Goal: Task Accomplishment & Management: Use online tool/utility

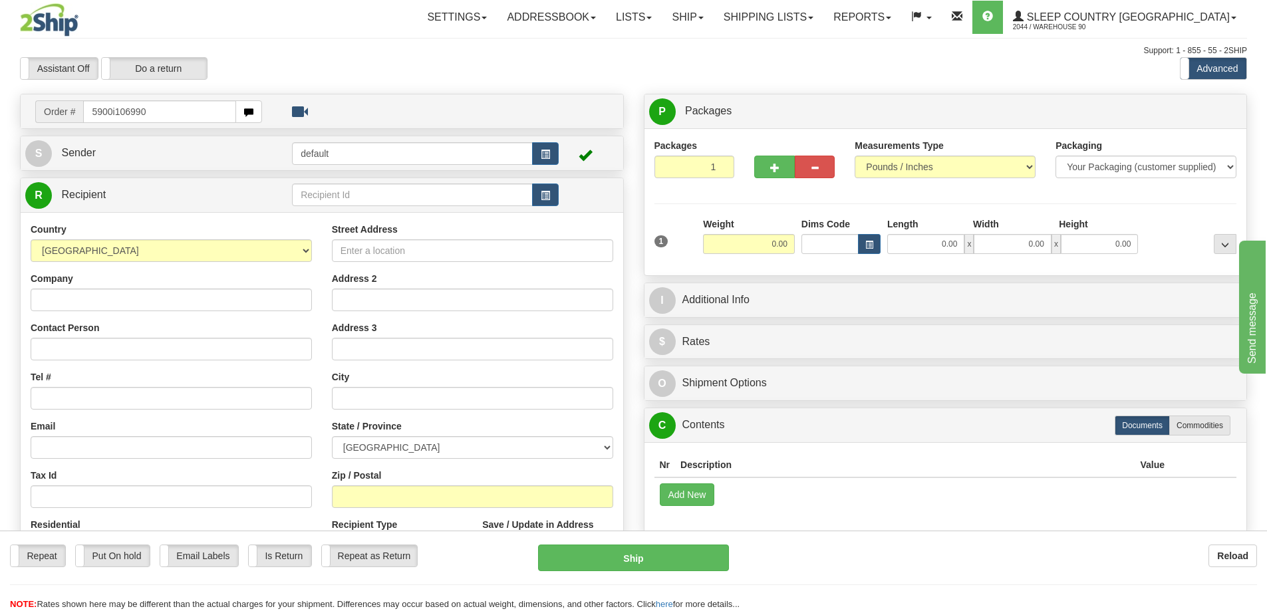
type input "5900i106990"
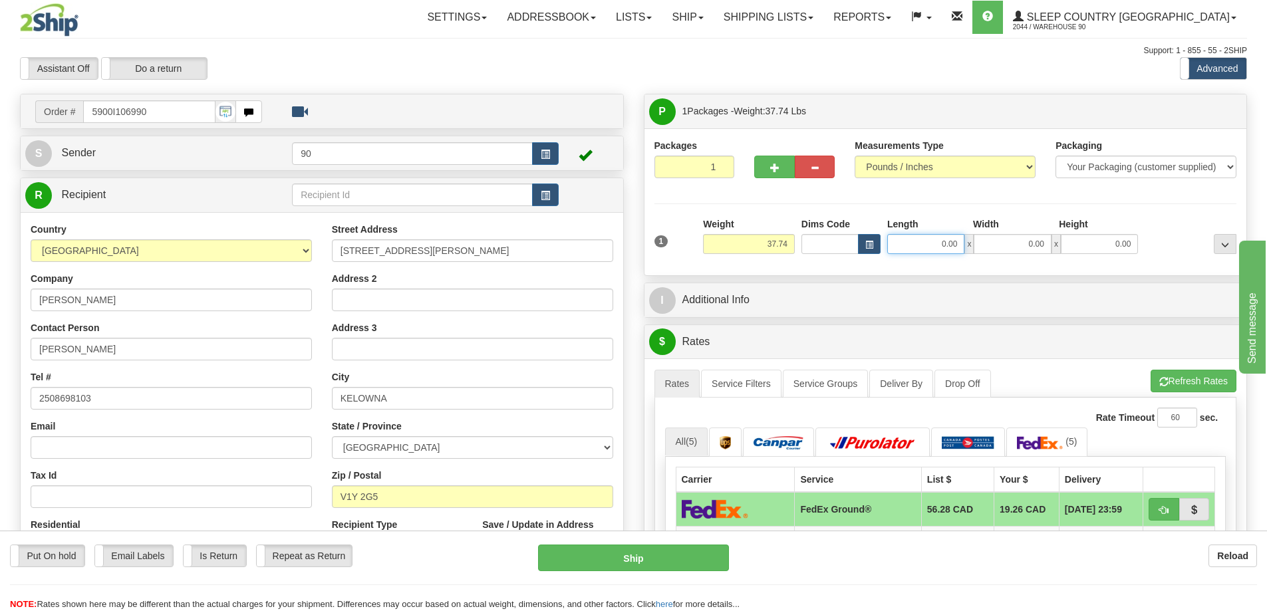
drag, startPoint x: 929, startPoint y: 243, endPoint x: 1000, endPoint y: 249, distance: 71.4
click at [997, 249] on div "0.00 x 0.00 x 0.00" at bounding box center [1012, 244] width 251 height 20
type input "24.00"
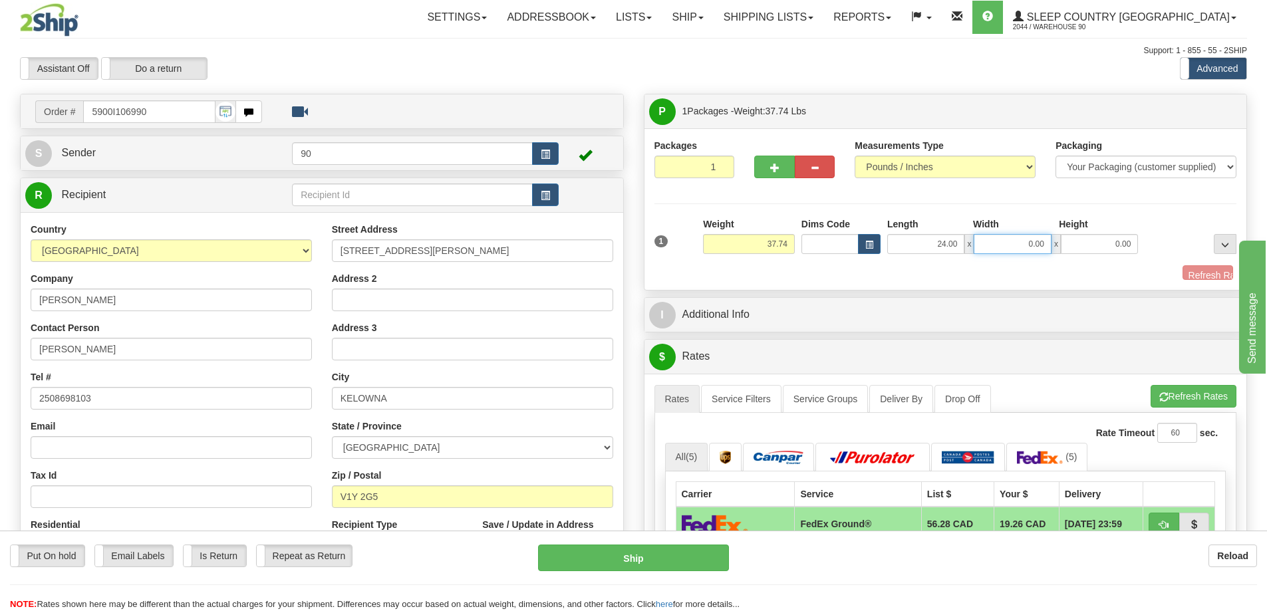
drag, startPoint x: 1013, startPoint y: 241, endPoint x: 1076, endPoint y: 249, distance: 63.7
click at [1073, 248] on div "24.00 x 0.00 x 0.00" at bounding box center [1012, 244] width 251 height 20
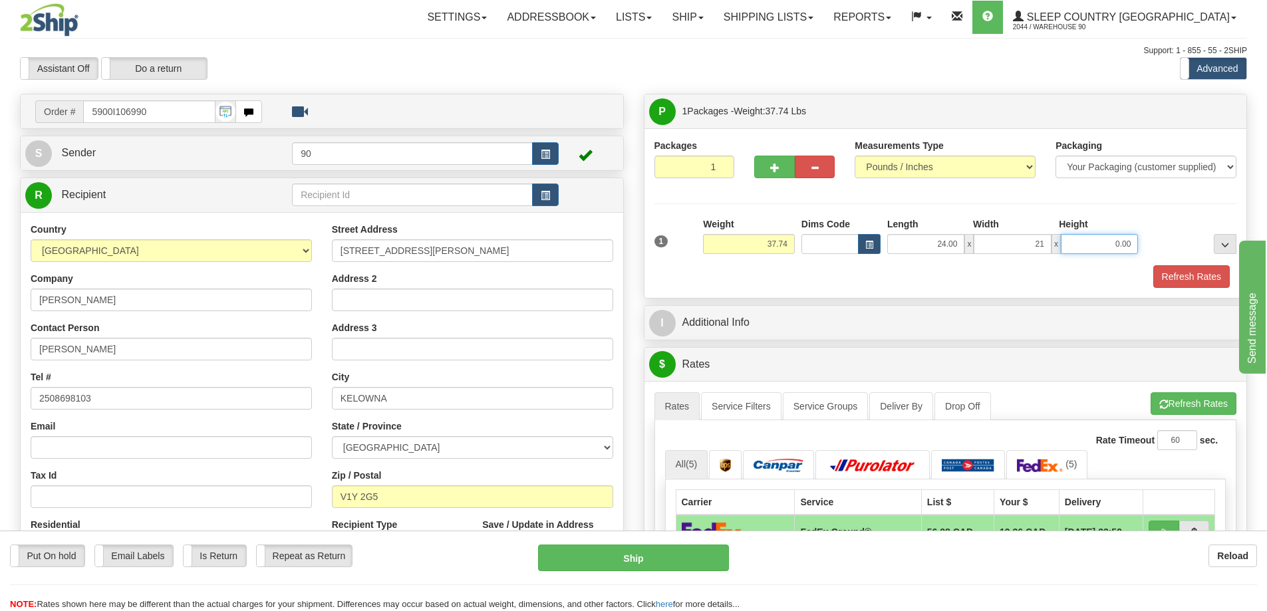
type input "21.00"
drag, startPoint x: 1090, startPoint y: 251, endPoint x: 1135, endPoint y: 250, distance: 44.6
click at [1135, 250] on input "0.00" at bounding box center [1099, 244] width 77 height 20
type input "24.00"
click at [1177, 282] on button "Refresh Rates" at bounding box center [1191, 276] width 76 height 23
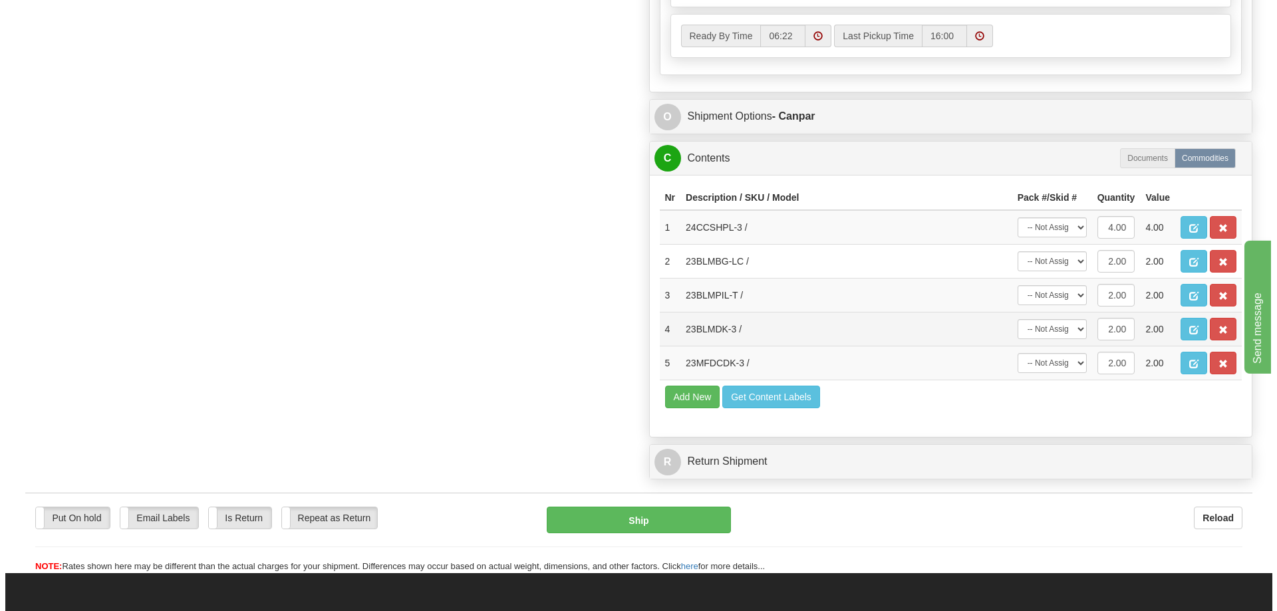
scroll to position [732, 0]
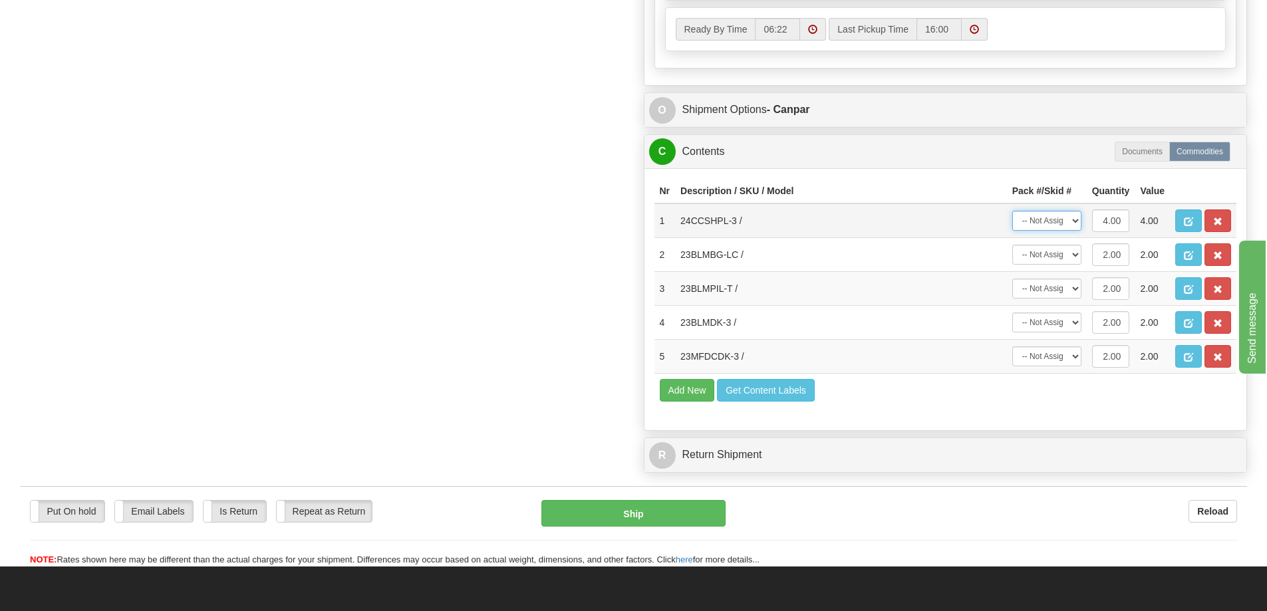
click at [1066, 225] on select "-- Not Assigned -- Package 1" at bounding box center [1046, 221] width 69 height 20
select select "0"
click at [1012, 211] on select "-- Not Assigned -- Package 1" at bounding box center [1046, 221] width 69 height 20
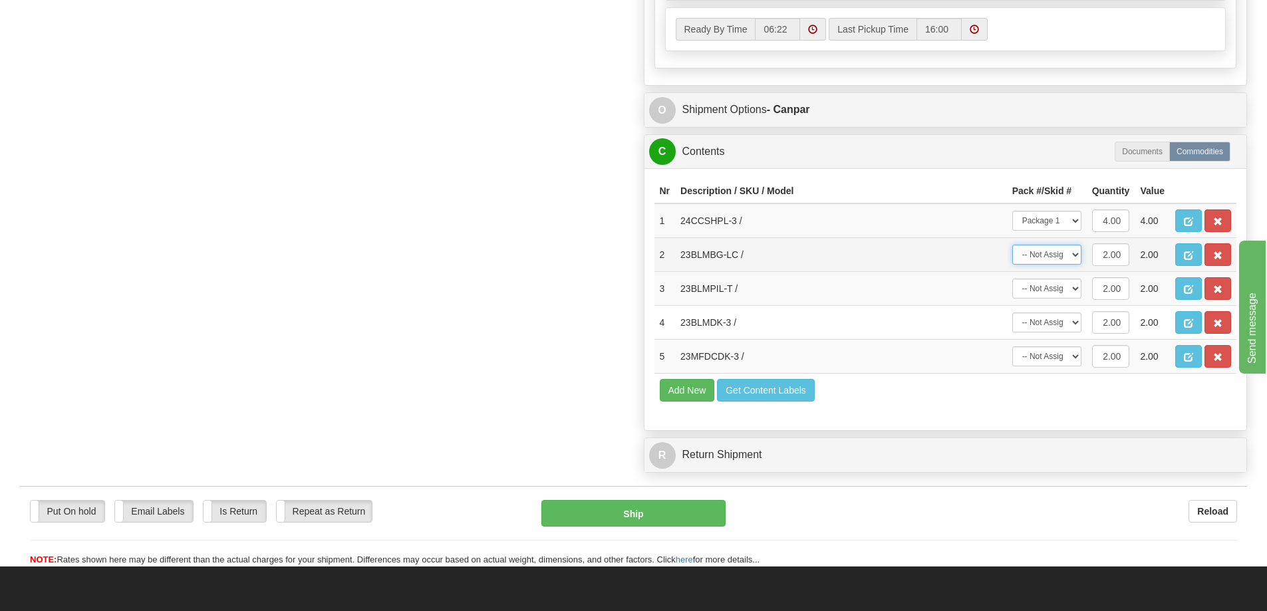
click at [1055, 257] on select "-- Not Assigned -- Package 1" at bounding box center [1046, 255] width 69 height 20
select select "0"
click at [1012, 245] on select "-- Not Assigned -- Package 1" at bounding box center [1046, 255] width 69 height 20
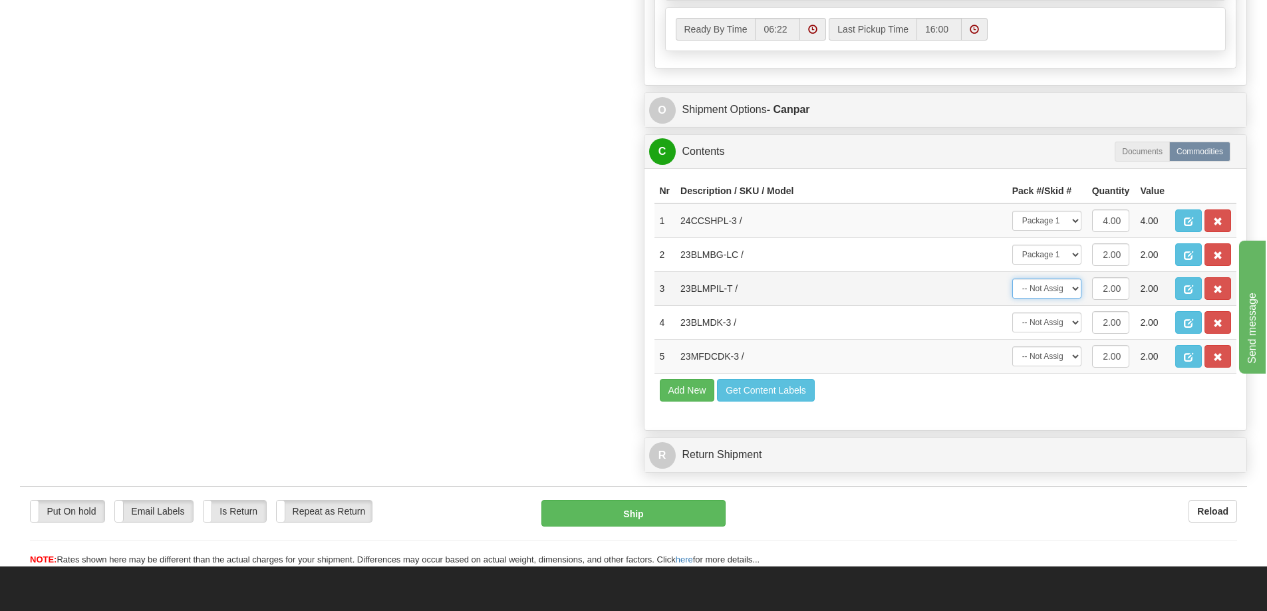
click at [1048, 293] on select "-- Not Assigned -- Package 1" at bounding box center [1046, 289] width 69 height 20
select select "0"
click at [1012, 279] on select "-- Not Assigned -- Package 1" at bounding box center [1046, 289] width 69 height 20
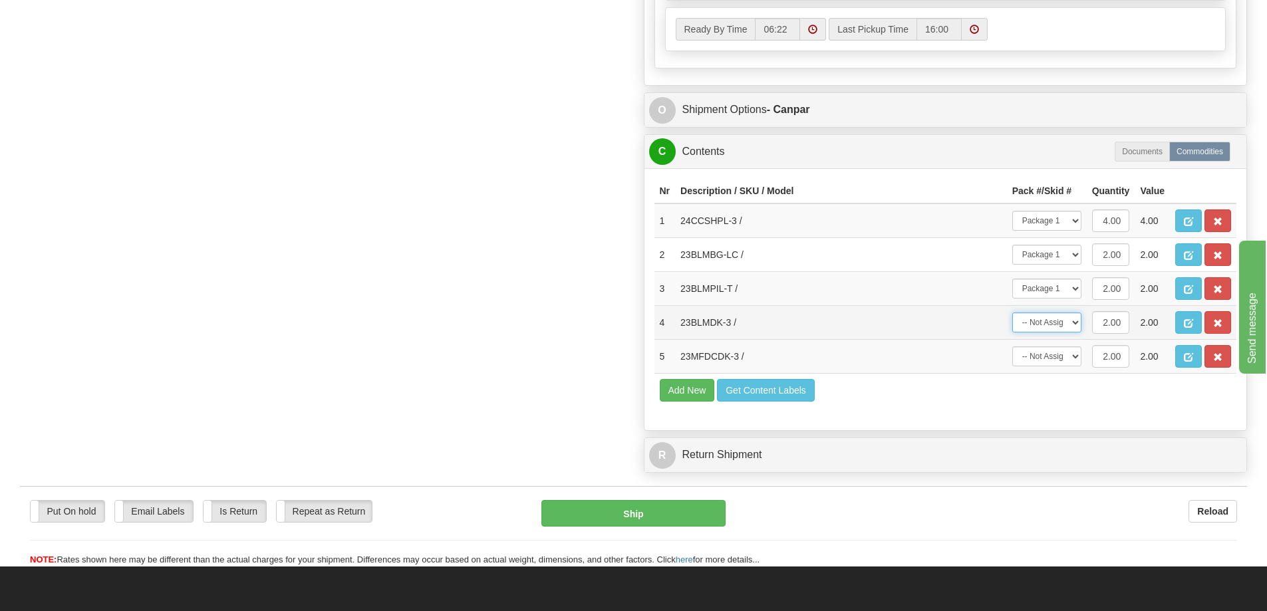
click at [1050, 323] on select "-- Not Assigned -- Package 1" at bounding box center [1046, 323] width 69 height 20
select select "0"
click at [1012, 313] on select "-- Not Assigned -- Package 1" at bounding box center [1046, 323] width 69 height 20
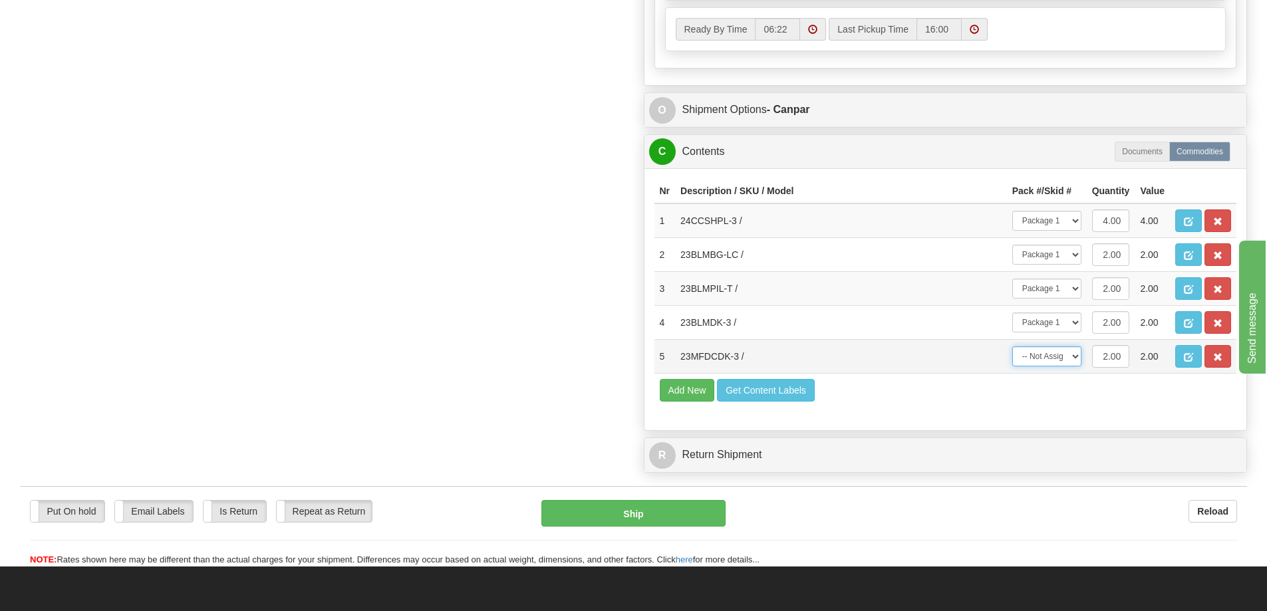
click at [1052, 355] on select "-- Not Assigned -- Package 1" at bounding box center [1046, 357] width 69 height 20
select select "0"
click at [1012, 347] on select "-- Not Assigned -- Package 1" at bounding box center [1046, 357] width 69 height 20
click at [680, 515] on button "Ship" at bounding box center [633, 513] width 184 height 27
type input "1"
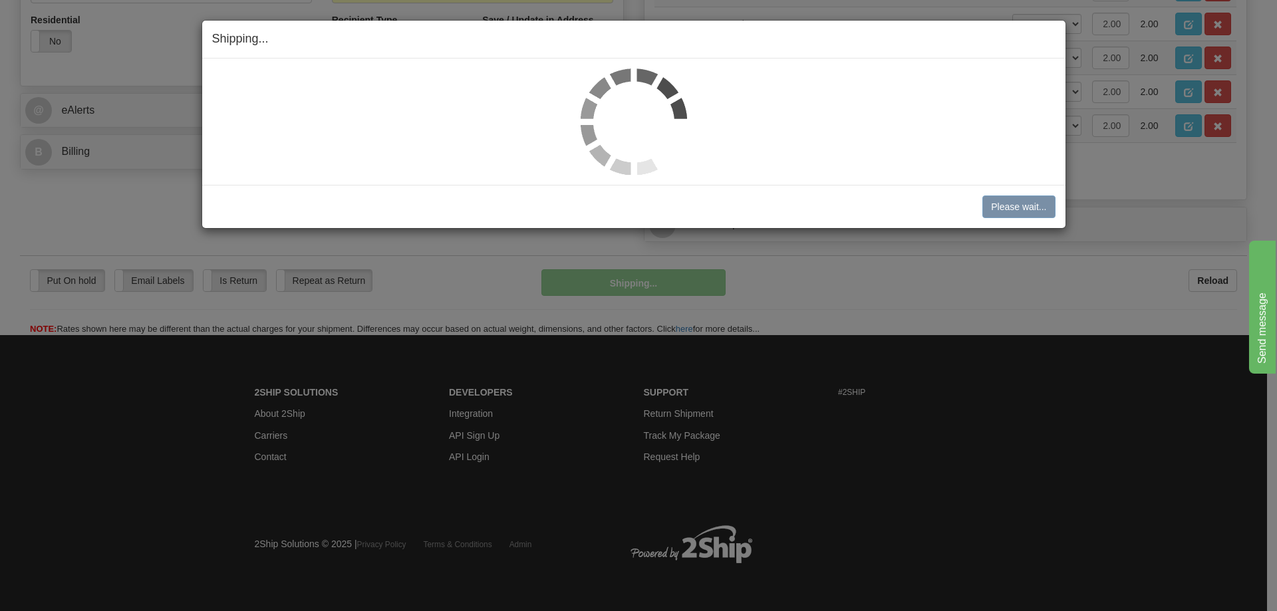
scroll to position [504, 0]
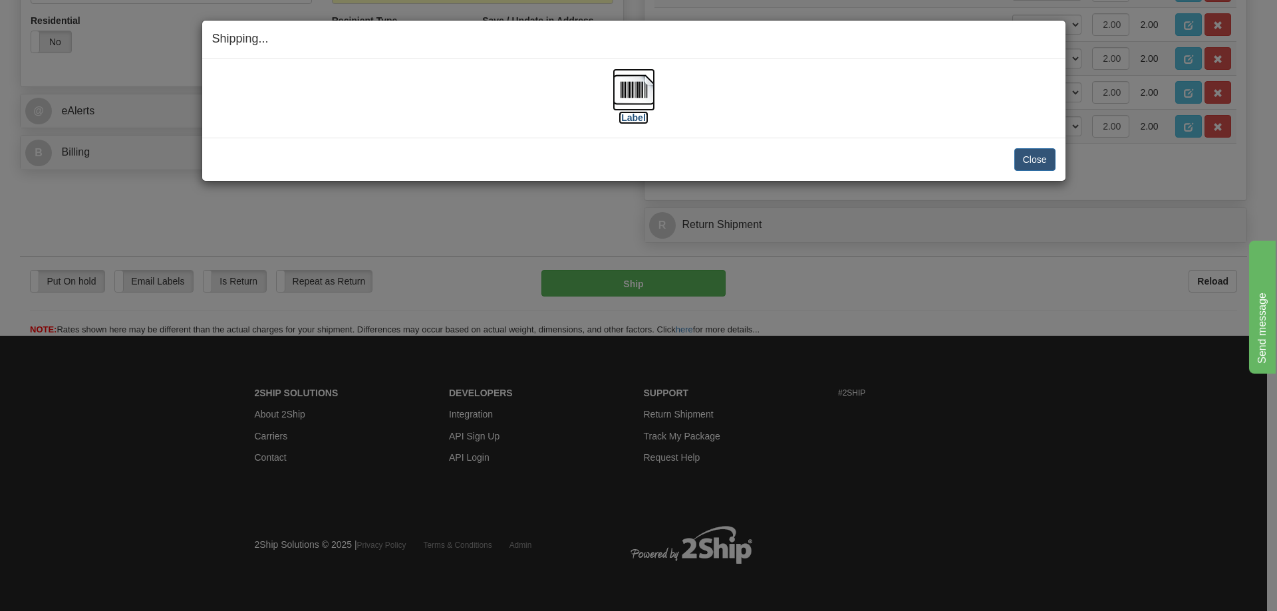
click at [625, 118] on label "[Label]" at bounding box center [634, 117] width 31 height 13
click at [1038, 166] on button "Close" at bounding box center [1034, 159] width 41 height 23
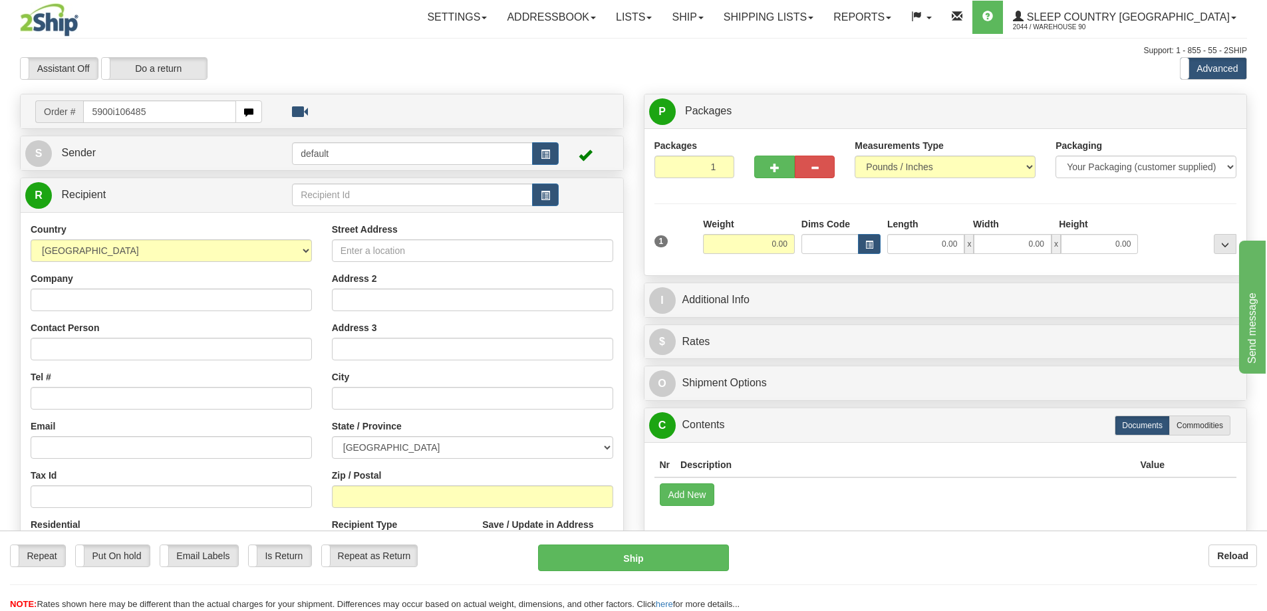
type input "5900i106485"
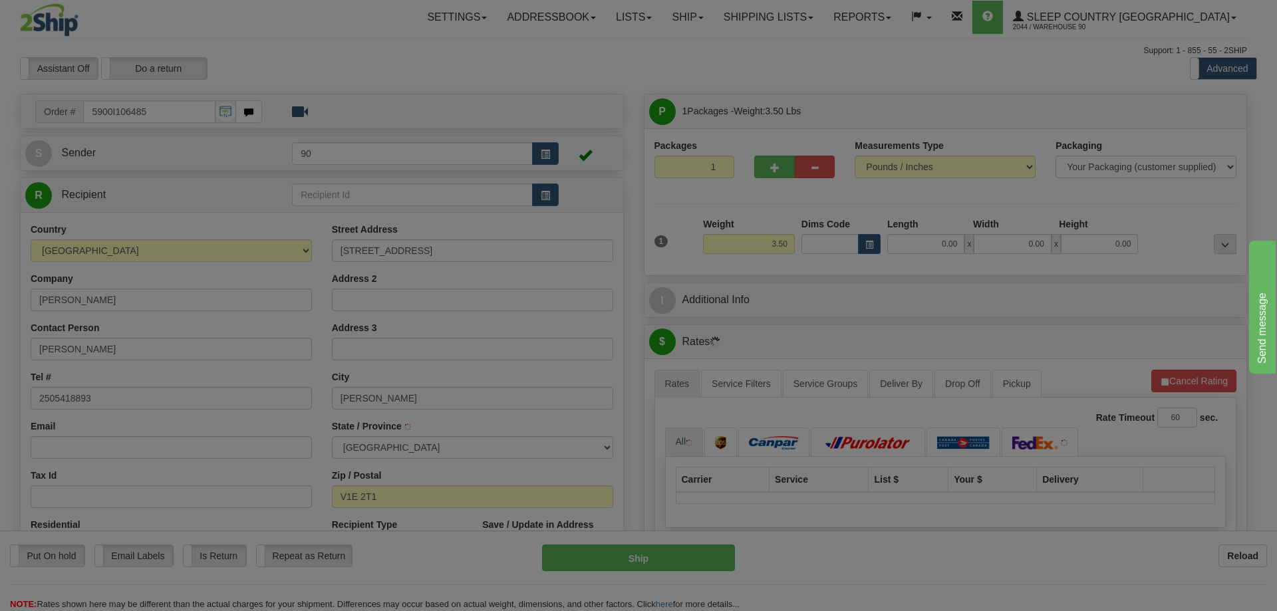
type input "SALMON ARM"
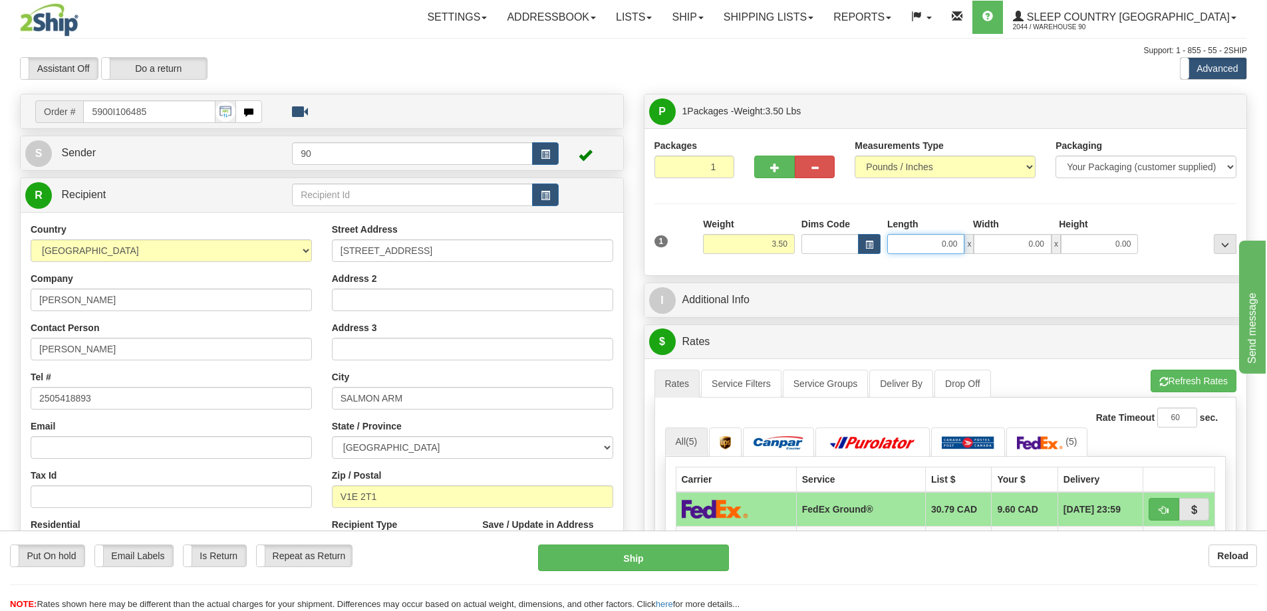
drag, startPoint x: 933, startPoint y: 243, endPoint x: 975, endPoint y: 252, distance: 42.8
click at [973, 252] on div "0.00 x 0.00 x 0.00" at bounding box center [1012, 244] width 251 height 20
type input "13.00"
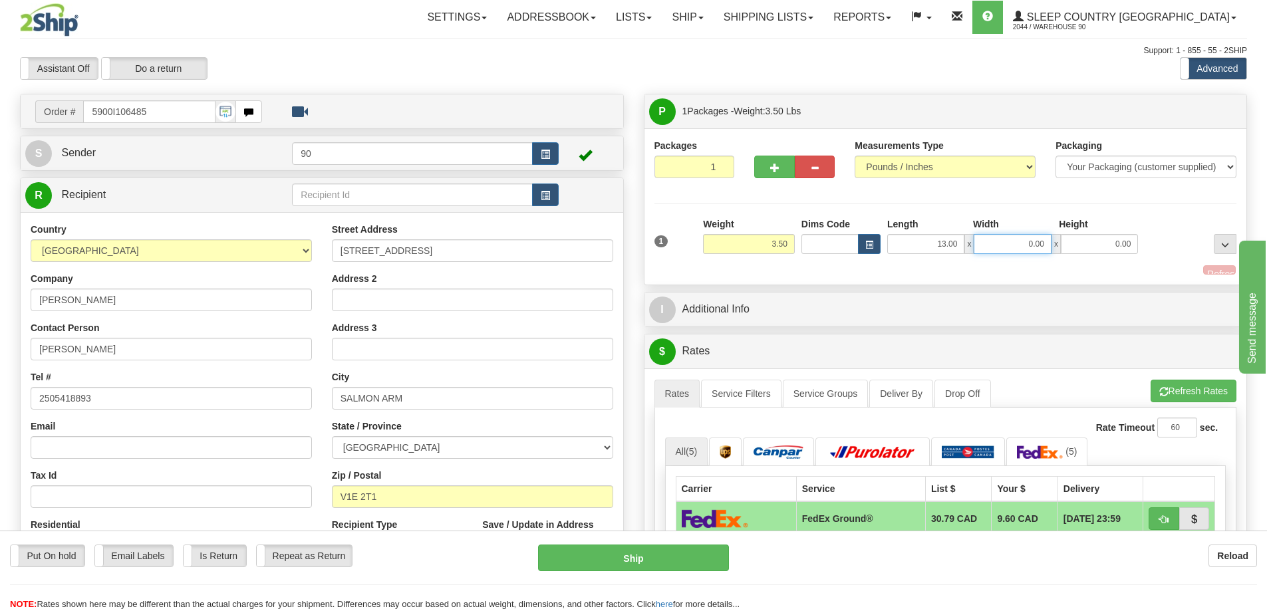
drag, startPoint x: 1020, startPoint y: 243, endPoint x: 1064, endPoint y: 241, distance: 44.6
click at [1064, 241] on div "13.00 x 0.00 x 0.00" at bounding box center [1012, 244] width 251 height 20
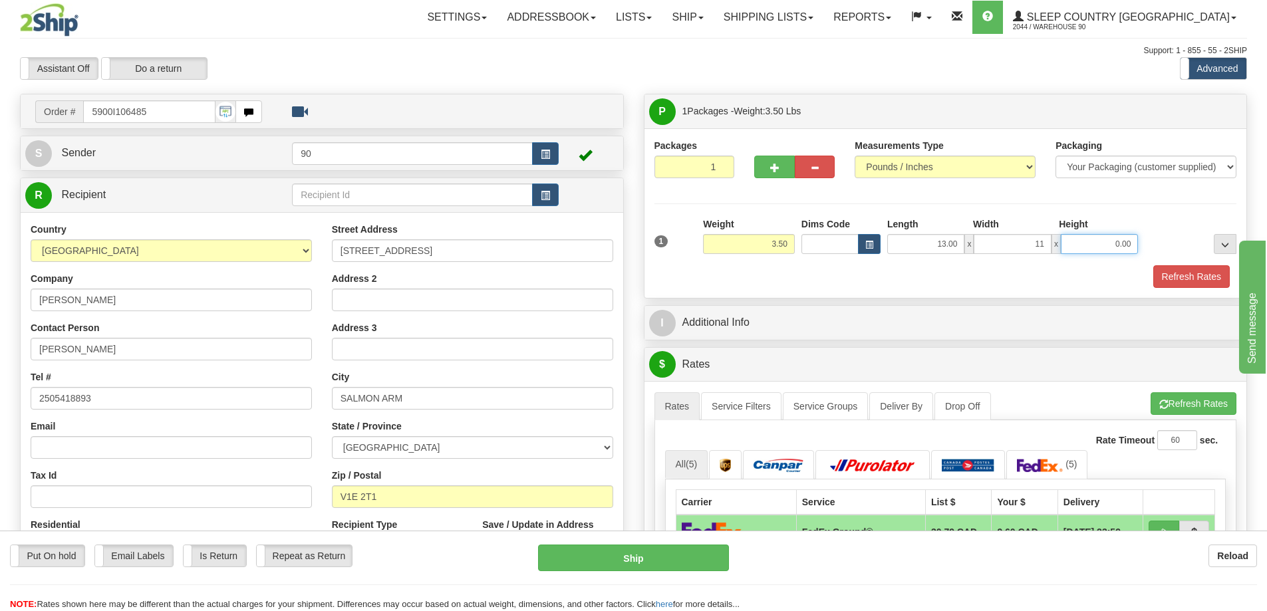
type input "11.00"
drag, startPoint x: 1085, startPoint y: 239, endPoint x: 1162, endPoint y: 241, distance: 77.2
click at [1162, 242] on div "1 Weight 3.50 Dims Code x x" at bounding box center [945, 241] width 589 height 47
type input "3.00"
click at [1196, 277] on button "Refresh Rates" at bounding box center [1191, 276] width 76 height 23
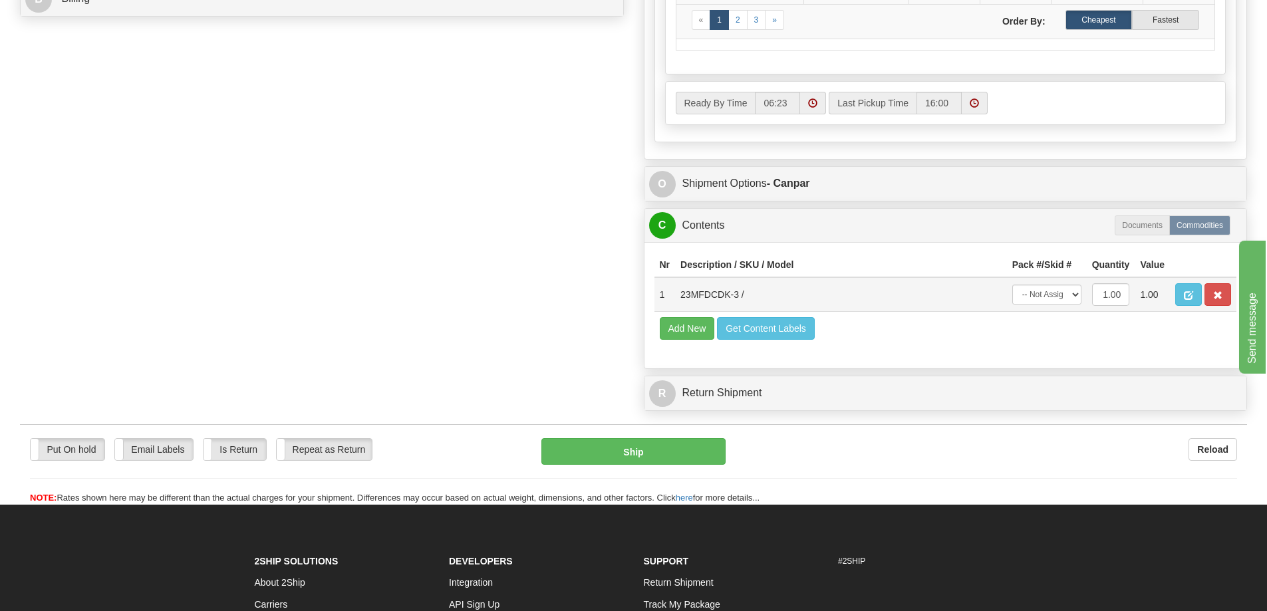
scroll to position [665, 0]
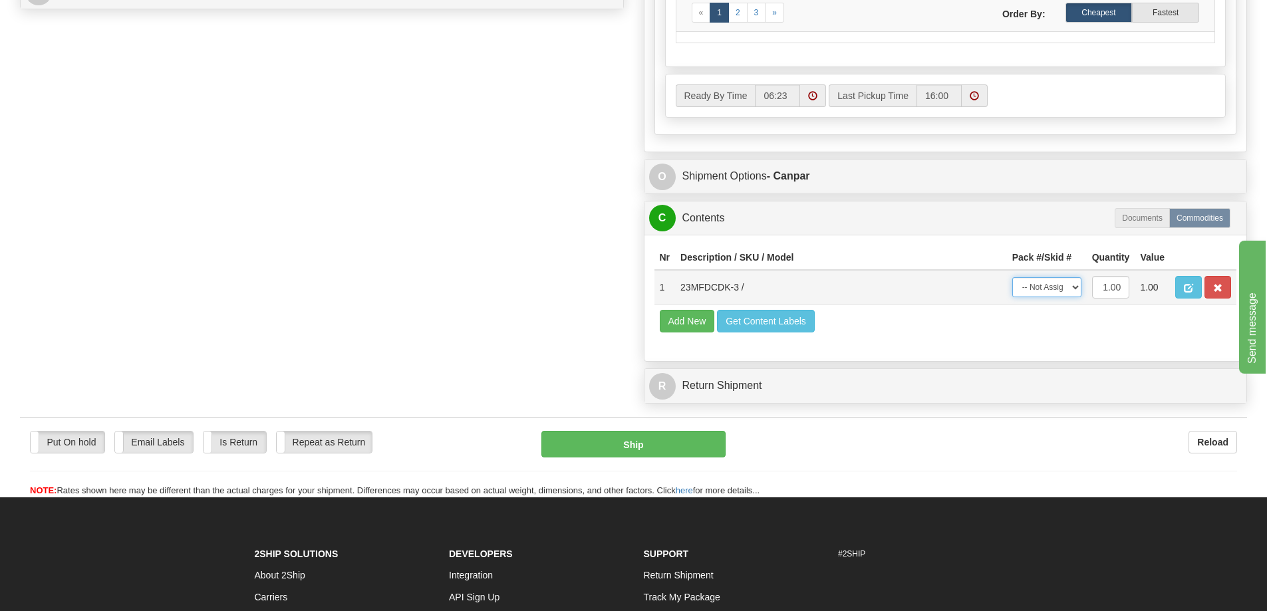
click at [1072, 292] on select "-- Not Assigned -- Package 1" at bounding box center [1046, 287] width 69 height 20
select select "0"
click at [1012, 277] on select "-- Not Assigned -- Package 1" at bounding box center [1046, 287] width 69 height 20
click at [635, 445] on button "Ship" at bounding box center [633, 444] width 184 height 27
type input "1"
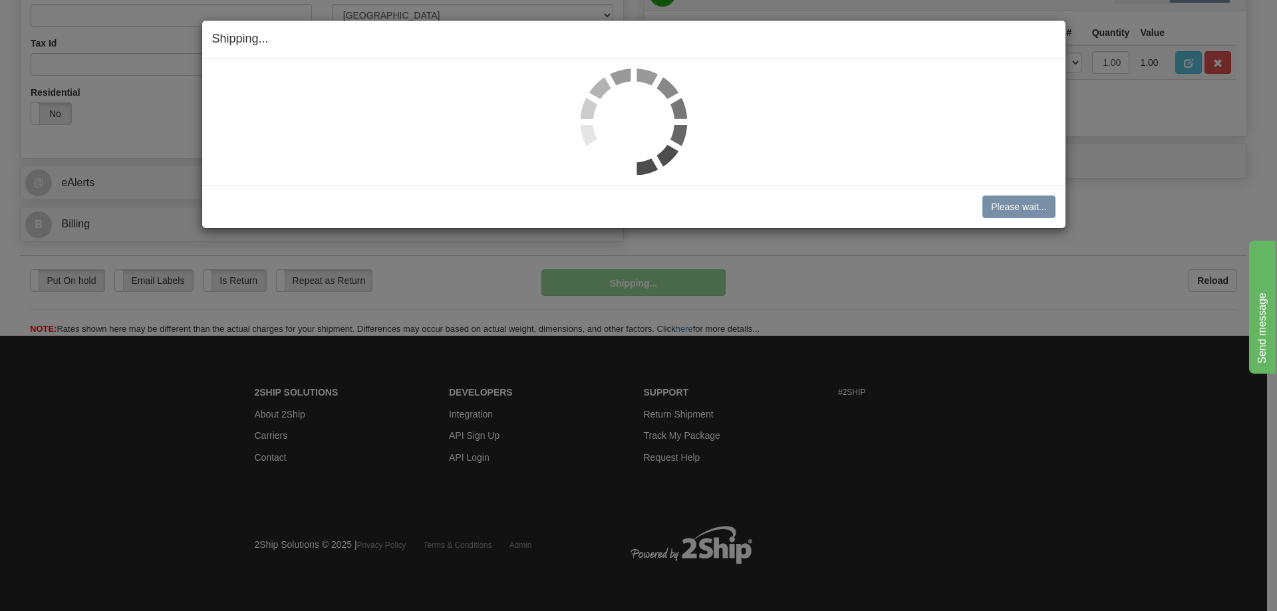
scroll to position [433, 0]
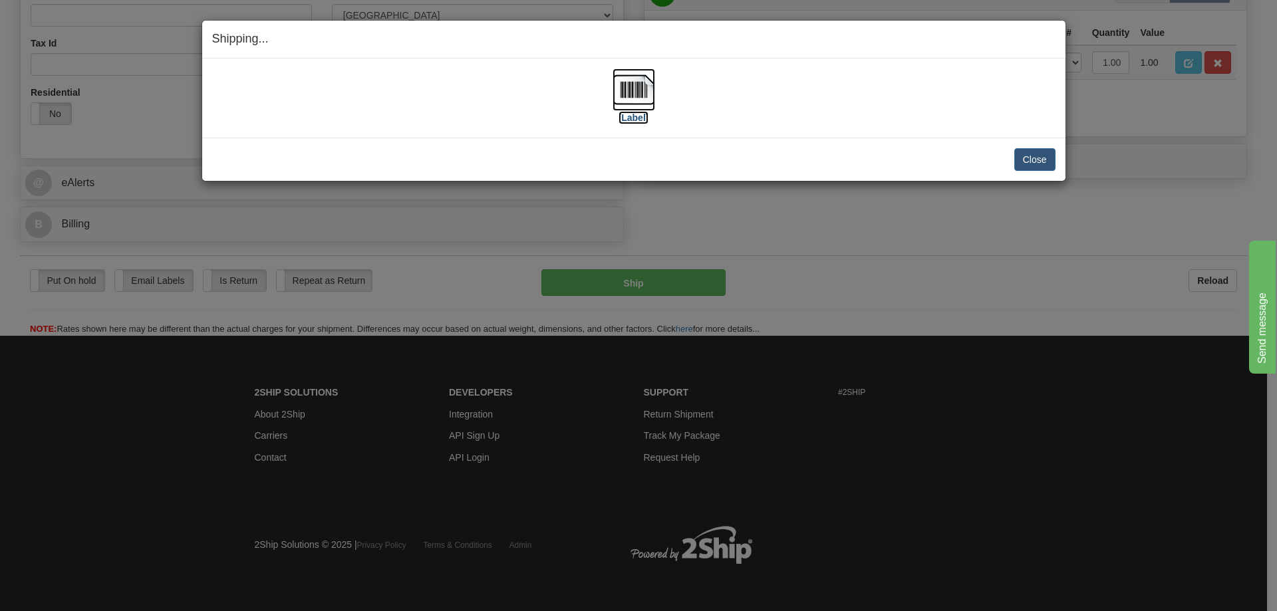
click at [639, 117] on label "[Label]" at bounding box center [634, 117] width 31 height 13
click at [1024, 158] on button "Close" at bounding box center [1034, 159] width 41 height 23
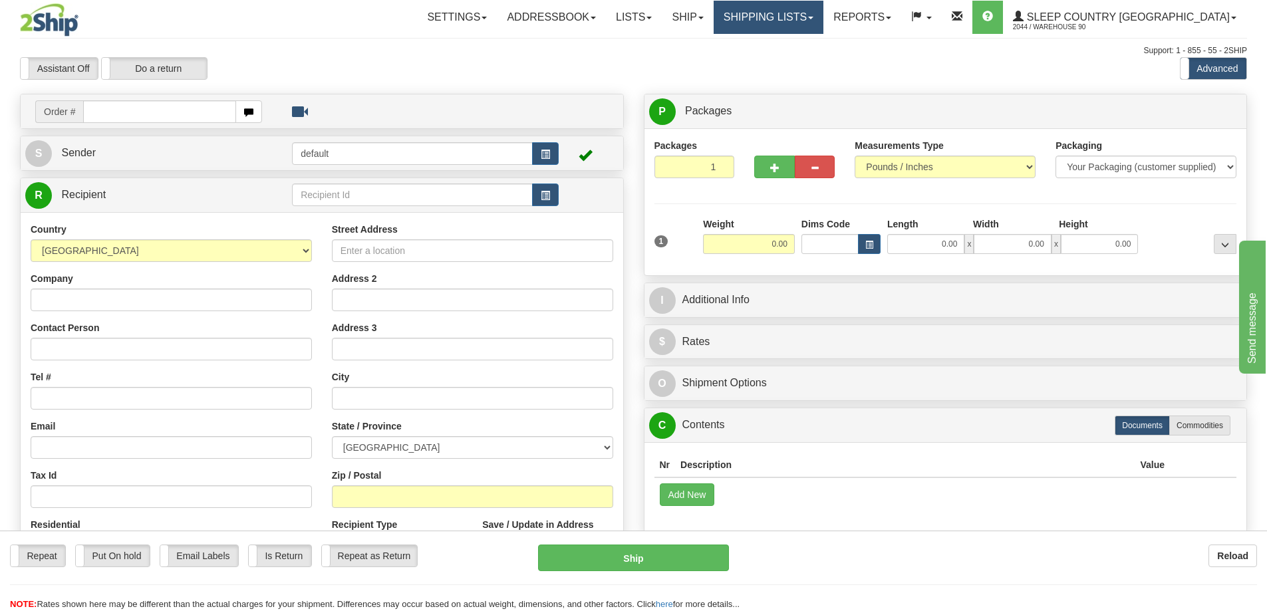
click at [817, 16] on link "Shipping lists" at bounding box center [769, 17] width 110 height 33
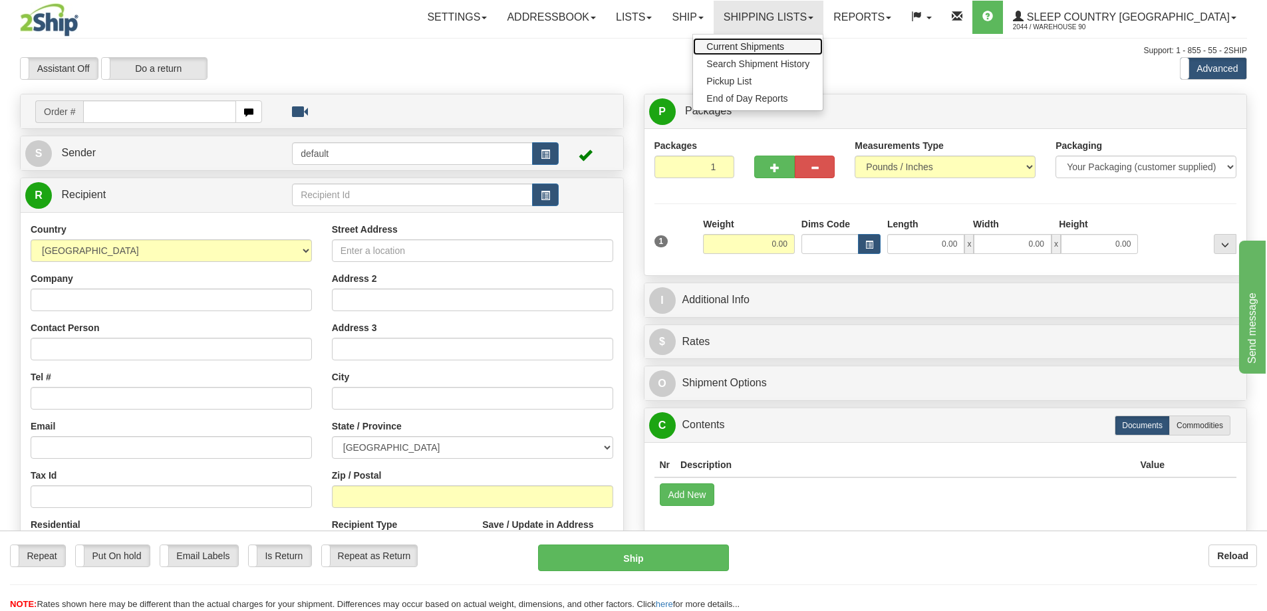
click at [784, 42] on span "Current Shipments" at bounding box center [745, 46] width 78 height 11
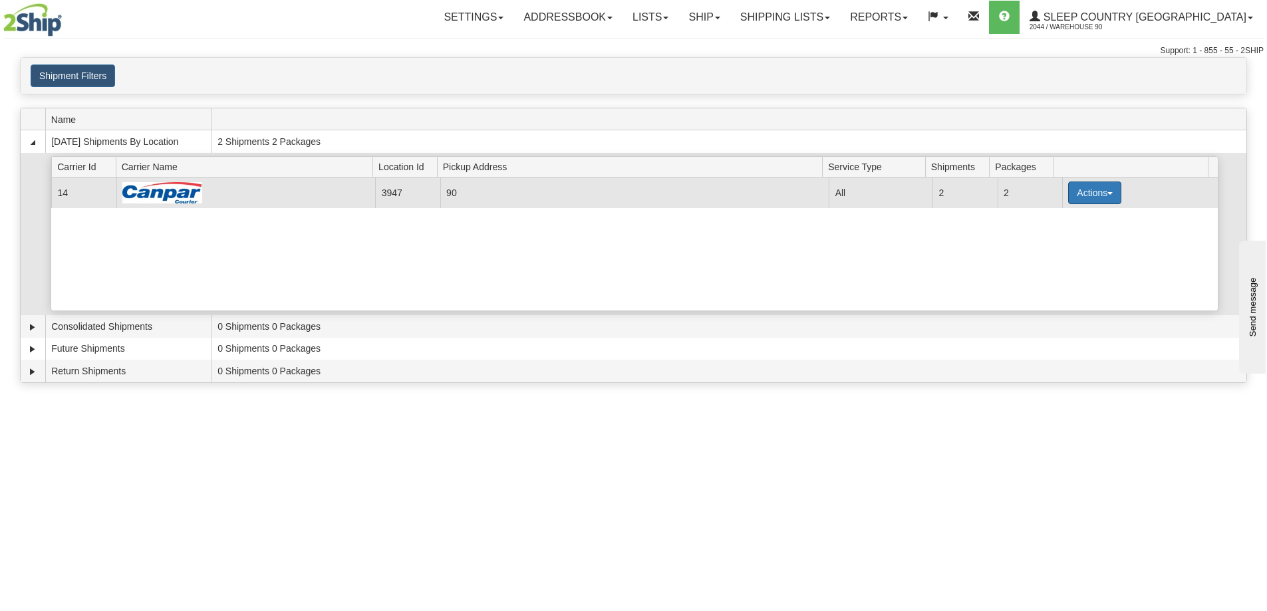
click at [1104, 188] on button "Actions" at bounding box center [1094, 193] width 53 height 23
click at [1045, 239] on span "Close" at bounding box center [1043, 234] width 31 height 9
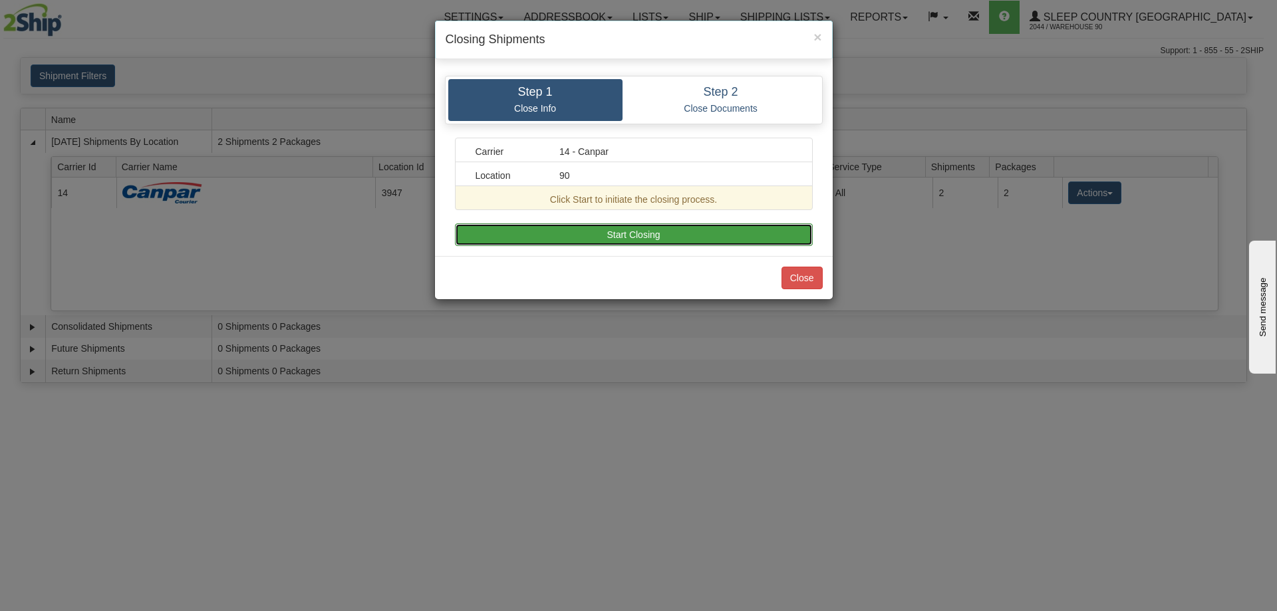
click at [728, 231] on button "Start Closing" at bounding box center [634, 234] width 358 height 23
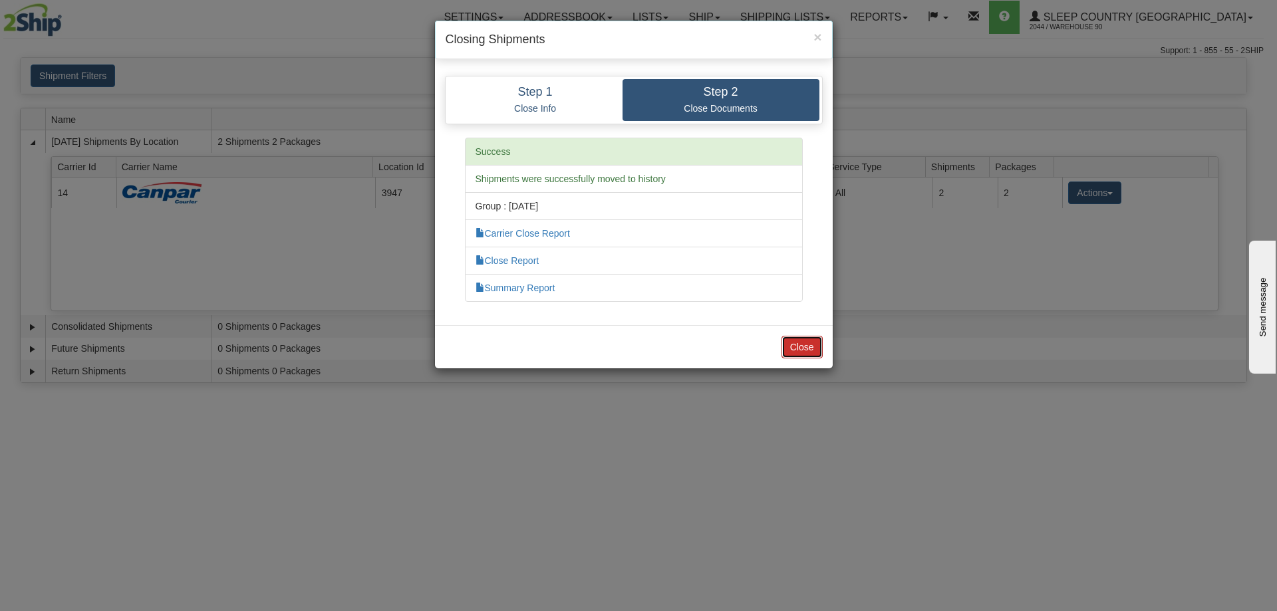
click at [804, 350] on button "Close" at bounding box center [802, 347] width 41 height 23
